Goal: Information Seeking & Learning: Learn about a topic

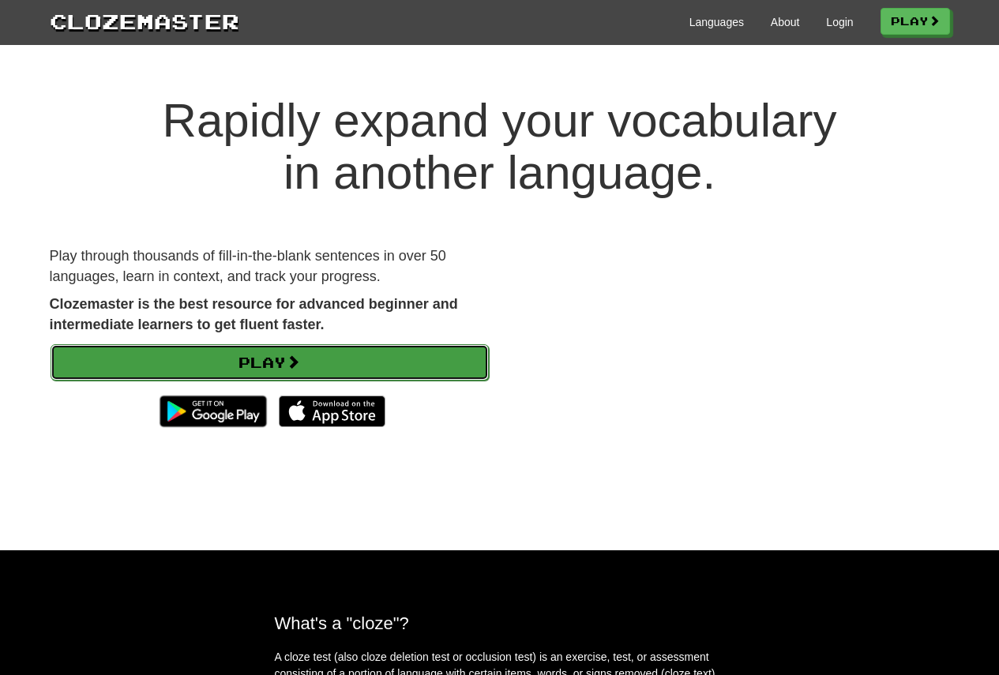
click at [328, 363] on link "Play" at bounding box center [270, 362] width 438 height 36
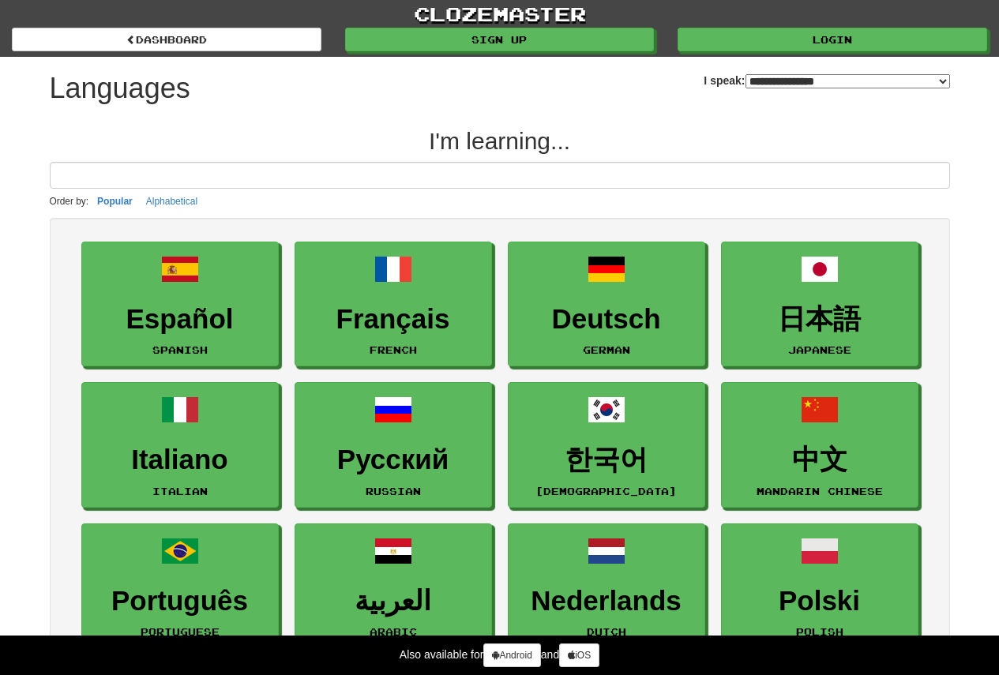
select select "*******"
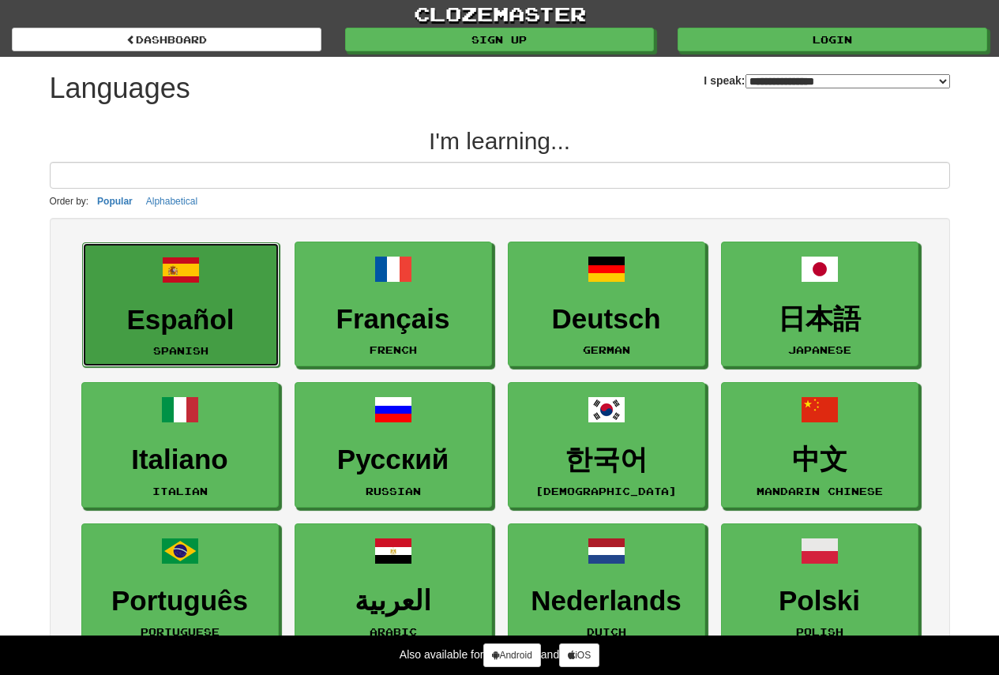
click at [148, 306] on h3 "Español" at bounding box center [181, 320] width 180 height 31
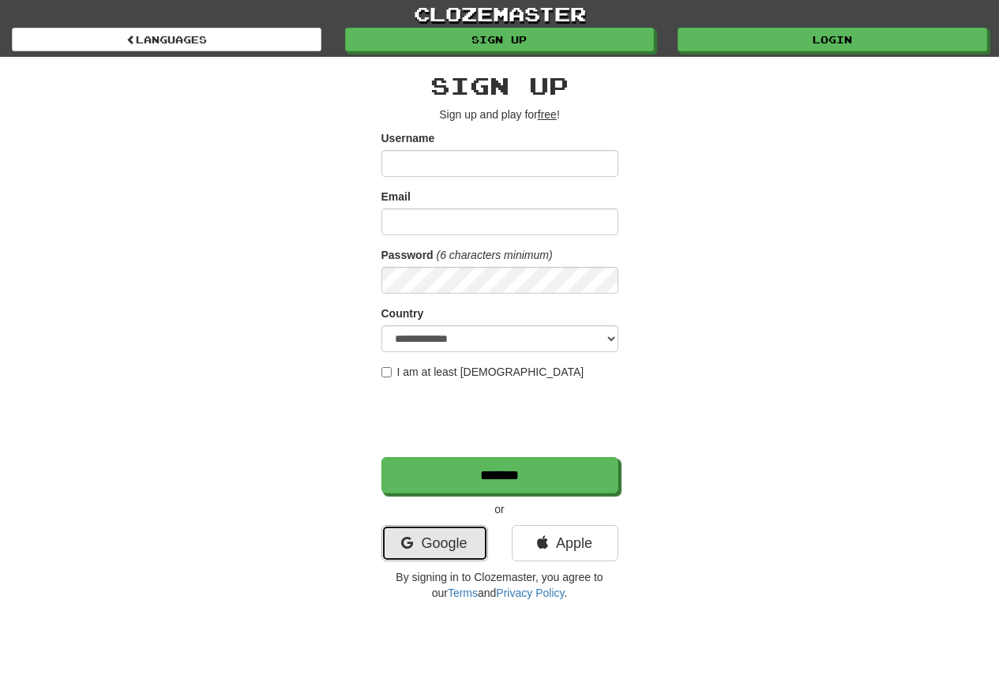
click at [458, 539] on link "Google" at bounding box center [434, 543] width 107 height 36
